Goal: Use online tool/utility: Utilize a website feature to perform a specific function

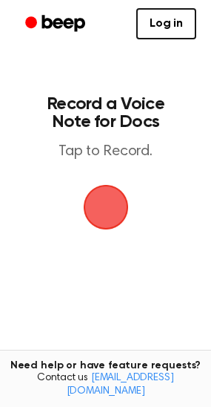
click at [111, 208] on span "button" at bounding box center [106, 206] width 83 height 83
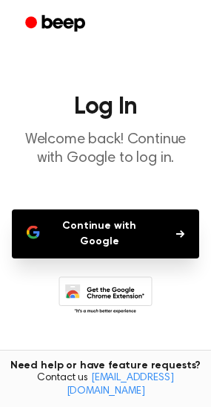
click at [114, 227] on button "Continue with Google" at bounding box center [106, 233] width 188 height 49
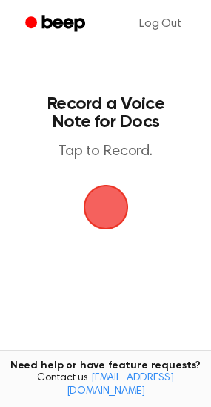
click at [116, 206] on span "button" at bounding box center [105, 207] width 50 height 50
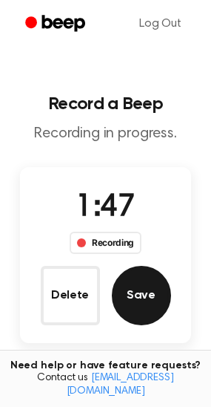
click at [144, 300] on button "Save" at bounding box center [141, 295] width 59 height 59
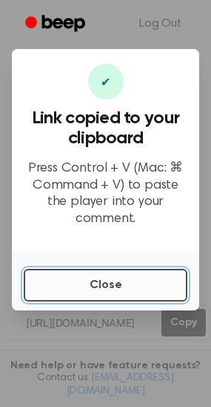
click at [133, 274] on button "Close" at bounding box center [106, 285] width 164 height 33
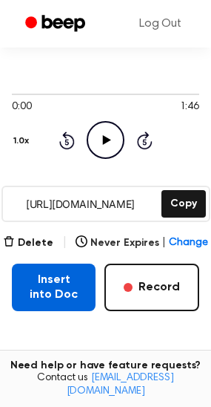
scroll to position [123, 0]
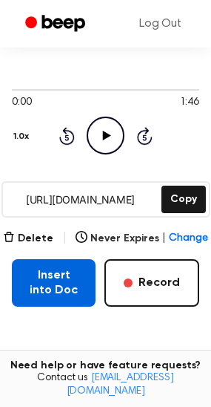
click at [65, 275] on button "Insert into Doc" at bounding box center [54, 282] width 84 height 47
